Goal: Task Accomplishment & Management: Complete application form

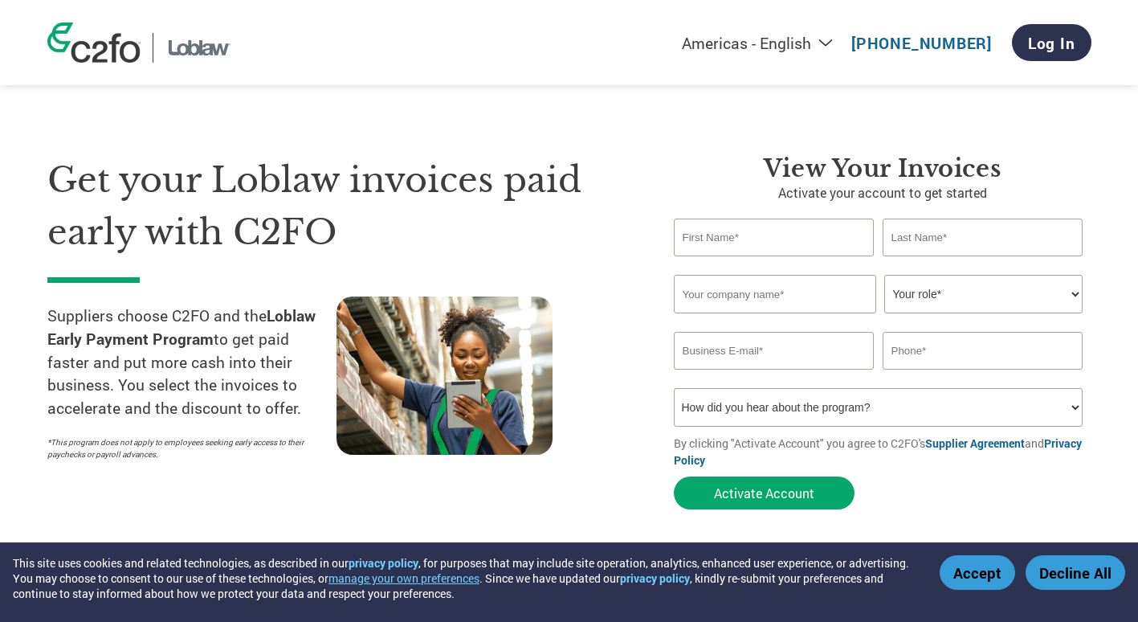
type input "[EMAIL_ADDRESS][DOMAIN_NAME]"
drag, startPoint x: 985, startPoint y: 360, endPoint x: 722, endPoint y: 333, distance: 264.7
click at [722, 333] on div "[EMAIL_ADDRESS][DOMAIN_NAME] 4166092200" at bounding box center [883, 351] width 418 height 38
type input "4165007442"
click at [695, 240] on input "text" at bounding box center [774, 237] width 201 height 38
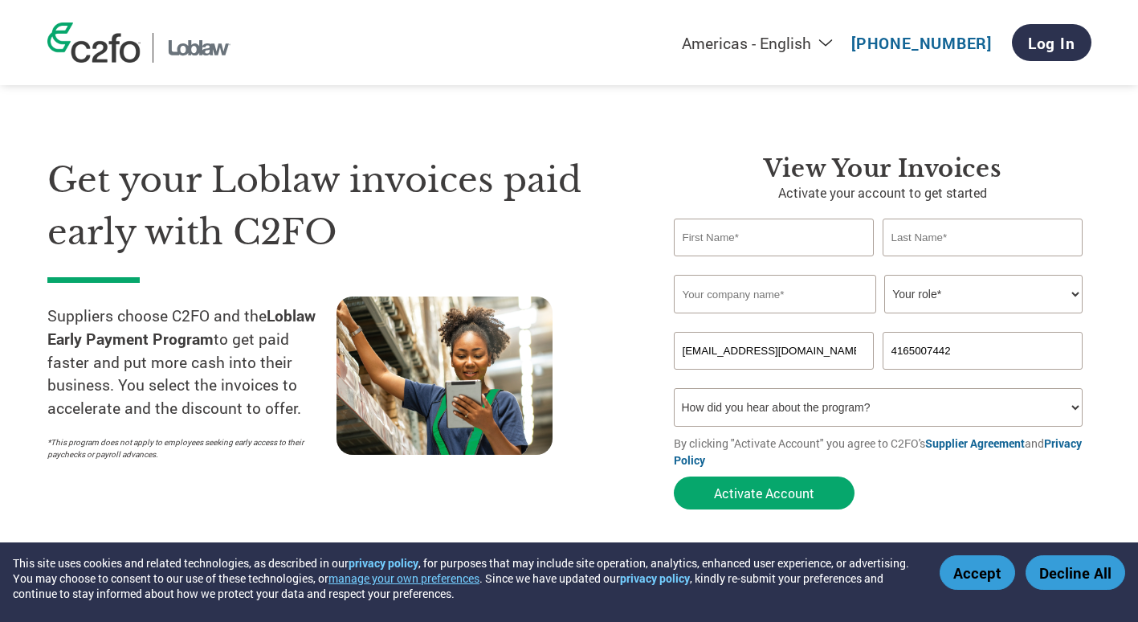
type input "[PERSON_NAME]"
type input "[PERSON_NAME] Bakery"
click at [924, 304] on select "Your role* CFO Controller Credit Manager Finance Director Treasurer CEO Preside…" at bounding box center [983, 294] width 198 height 39
select select "CFO"
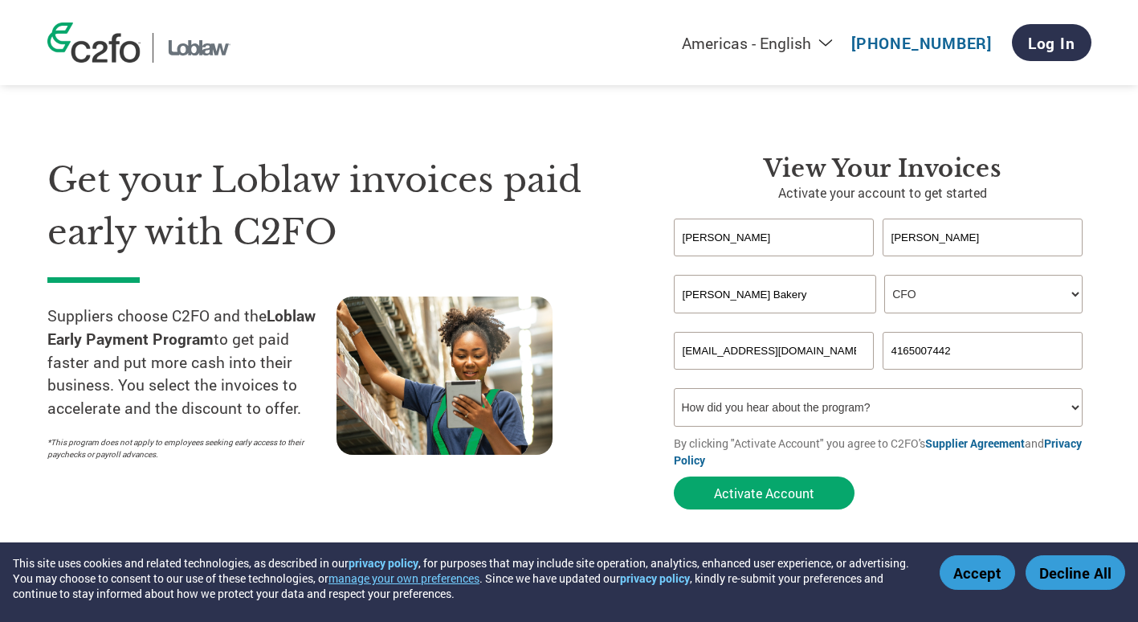
click at [884, 275] on select "Your role* CFO Controller Credit Manager Finance Director Treasurer CEO Preside…" at bounding box center [983, 294] width 198 height 39
click at [755, 405] on select "How did you hear about the program? Received a letter Email Social Media Online…" at bounding box center [879, 407] width 410 height 39
select select "Other"
click at [674, 390] on select "How did you hear about the program? Received a letter Email Social Media Online…" at bounding box center [879, 407] width 410 height 39
click at [724, 494] on button "Activate Account" at bounding box center [764, 492] width 181 height 33
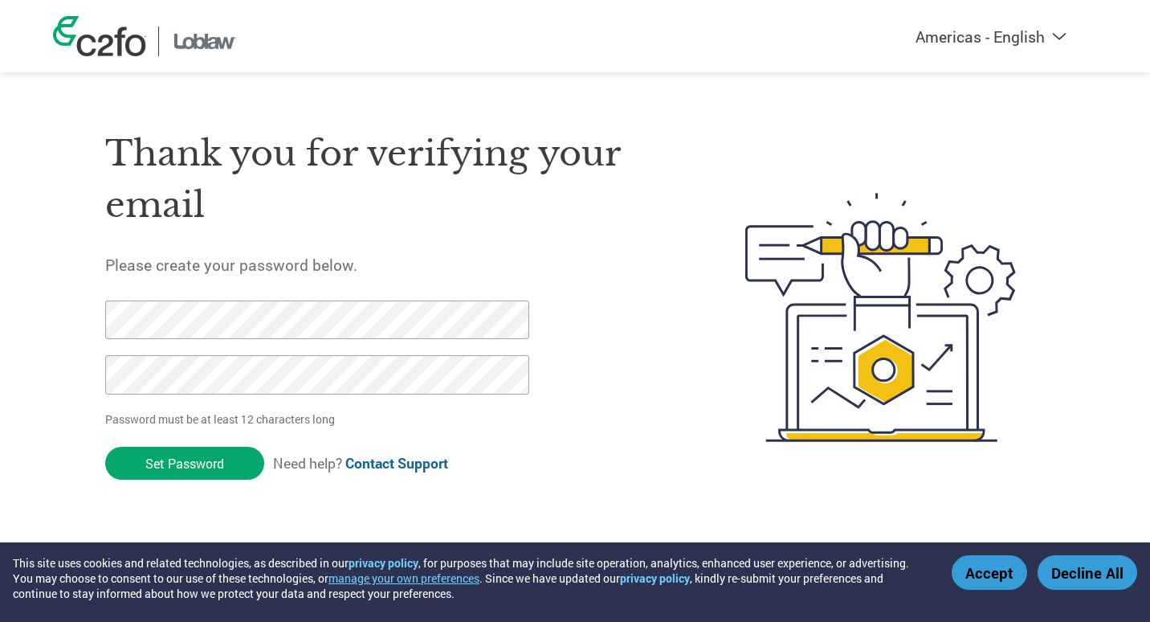
click at [105, 447] on input "Set Password" at bounding box center [184, 463] width 159 height 33
click at [157, 473] on input "Set Password" at bounding box center [184, 463] width 159 height 33
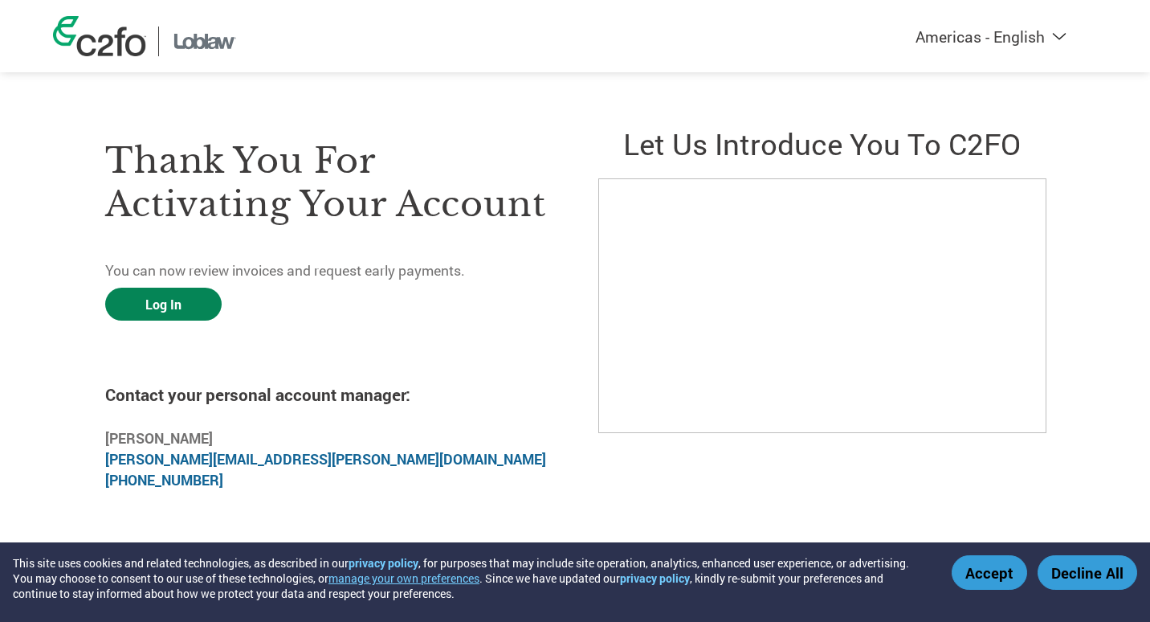
click at [193, 304] on link "Log In" at bounding box center [163, 303] width 116 height 33
